Goal: Task Accomplishment & Management: Complete application form

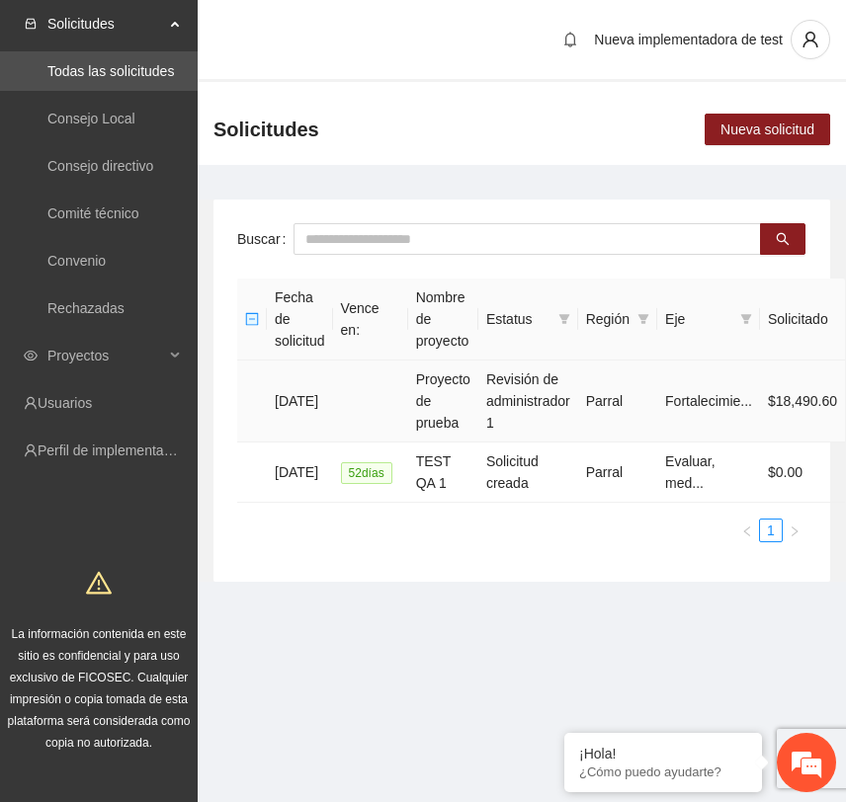
click at [465, 416] on td "Proyecto de prueba" at bounding box center [443, 402] width 70 height 82
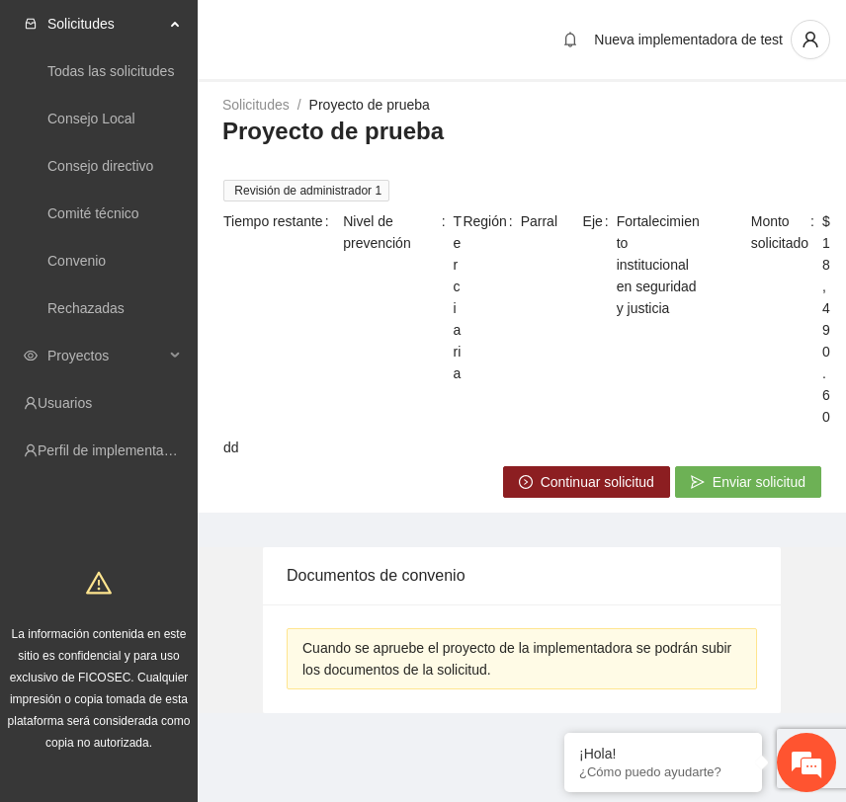
click at [568, 471] on span "Continuar solicitud" at bounding box center [598, 482] width 114 height 22
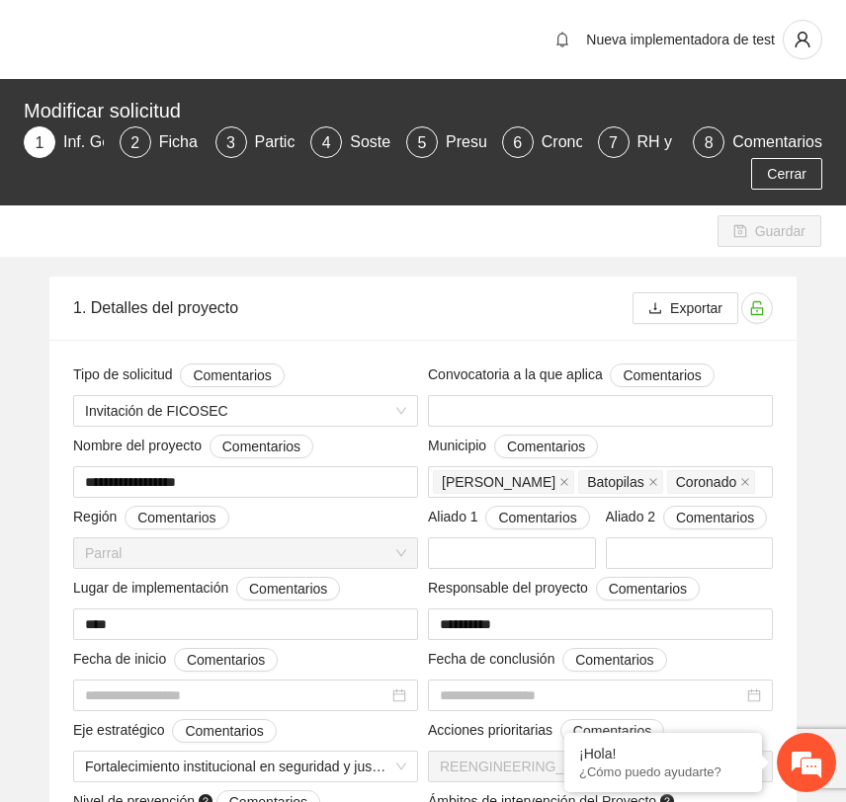
type input "**********"
